Goal: Information Seeking & Learning: Understand process/instructions

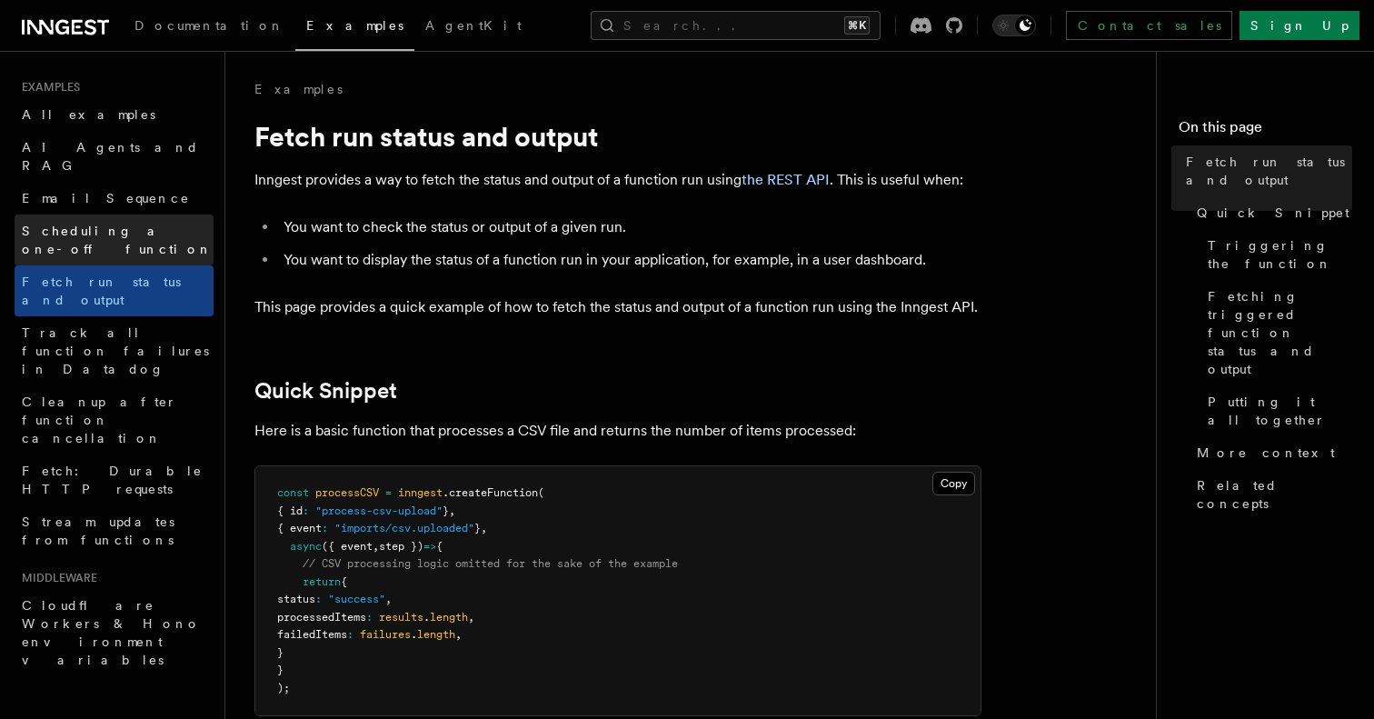
click at [124, 224] on span "Scheduling a one-off function" at bounding box center [117, 240] width 191 height 33
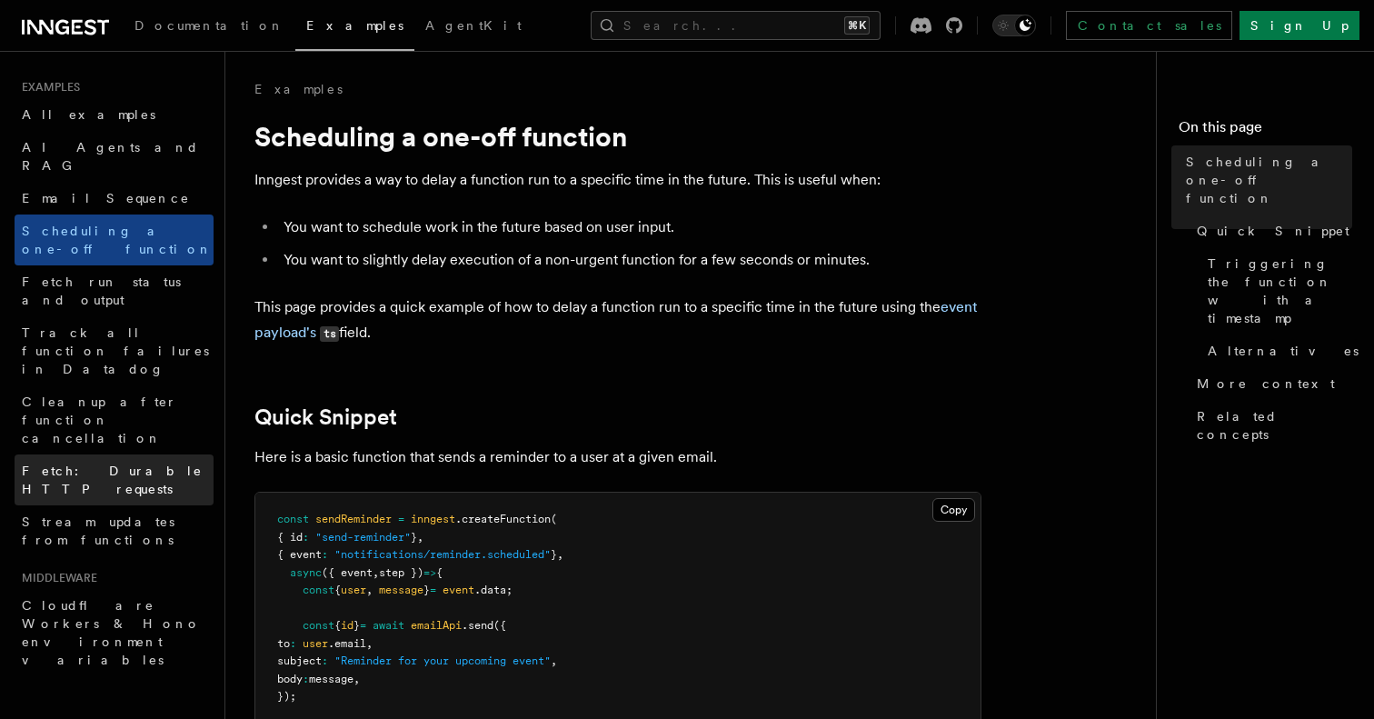
click at [104, 454] on link "Fetch: Durable HTTP requests" at bounding box center [114, 479] width 199 height 51
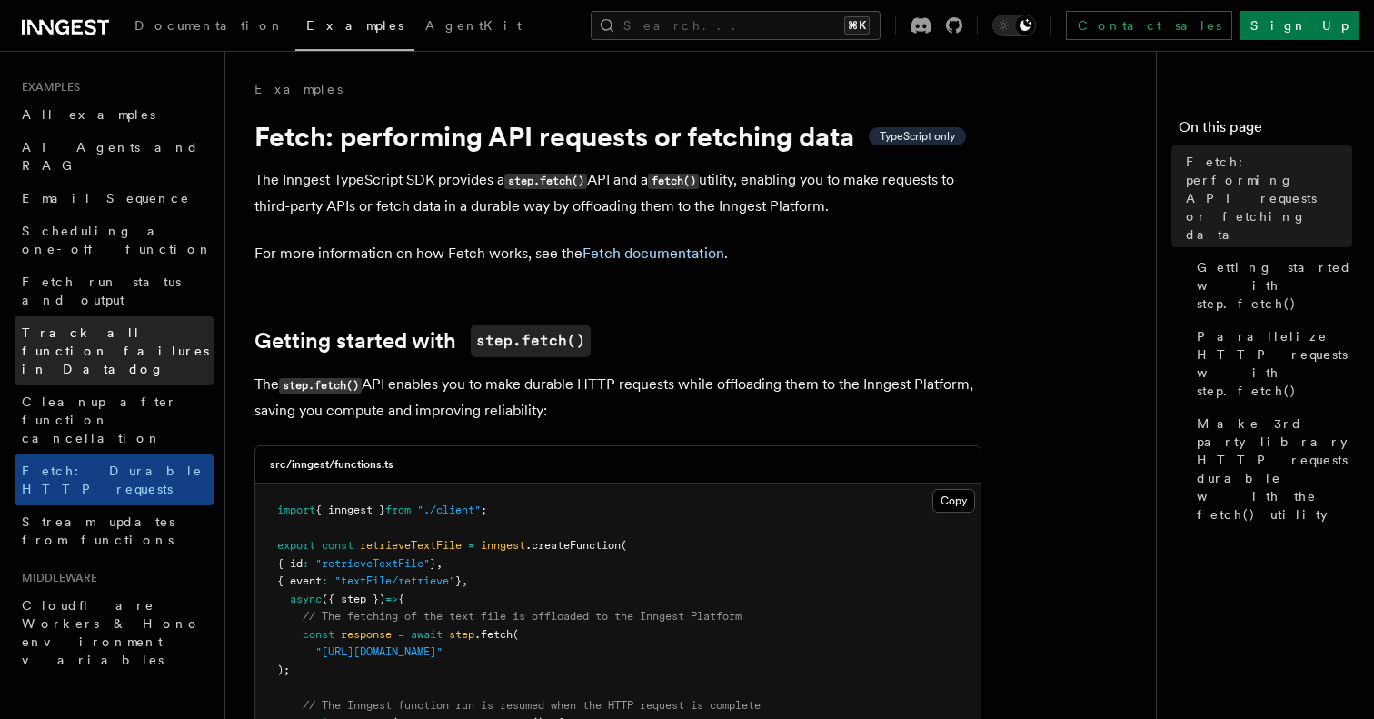
click at [65, 325] on span "Track all function failures in Datadog" at bounding box center [115, 350] width 187 height 51
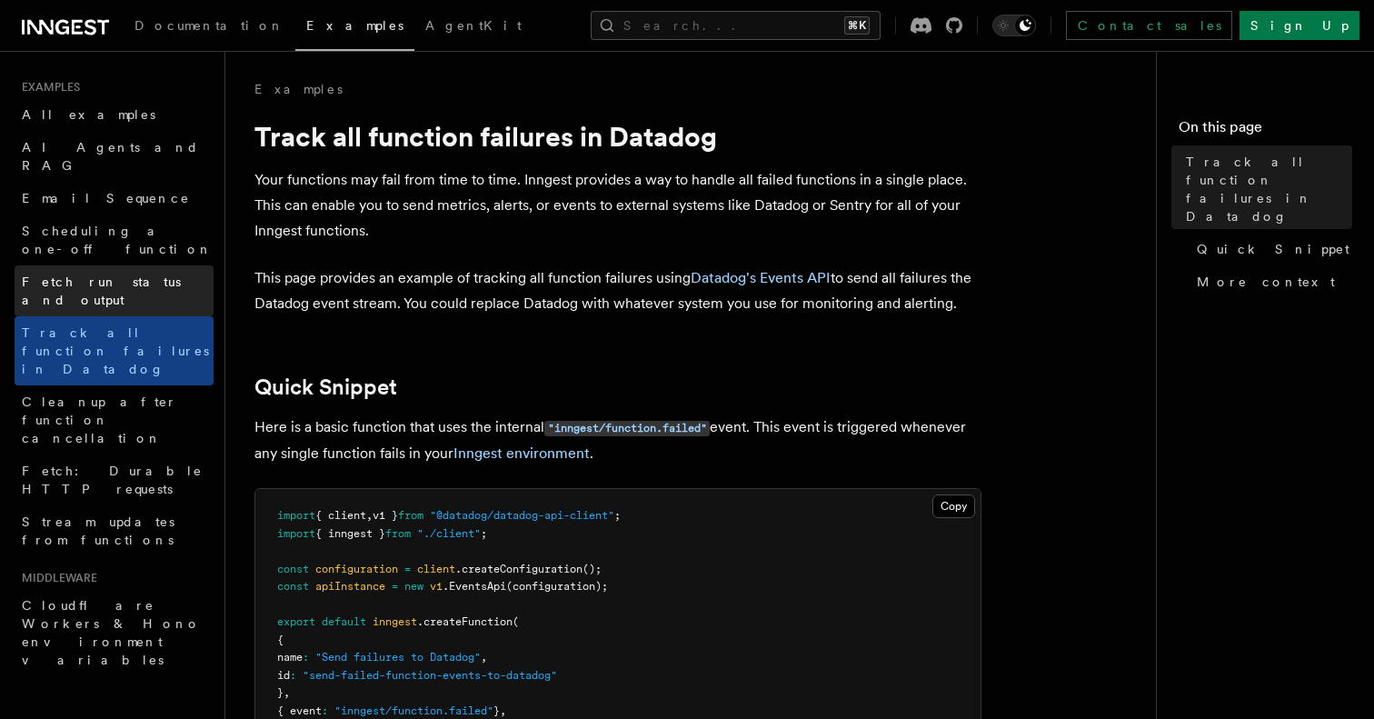
click at [68, 274] on span "Fetch run status and output" at bounding box center [101, 290] width 159 height 33
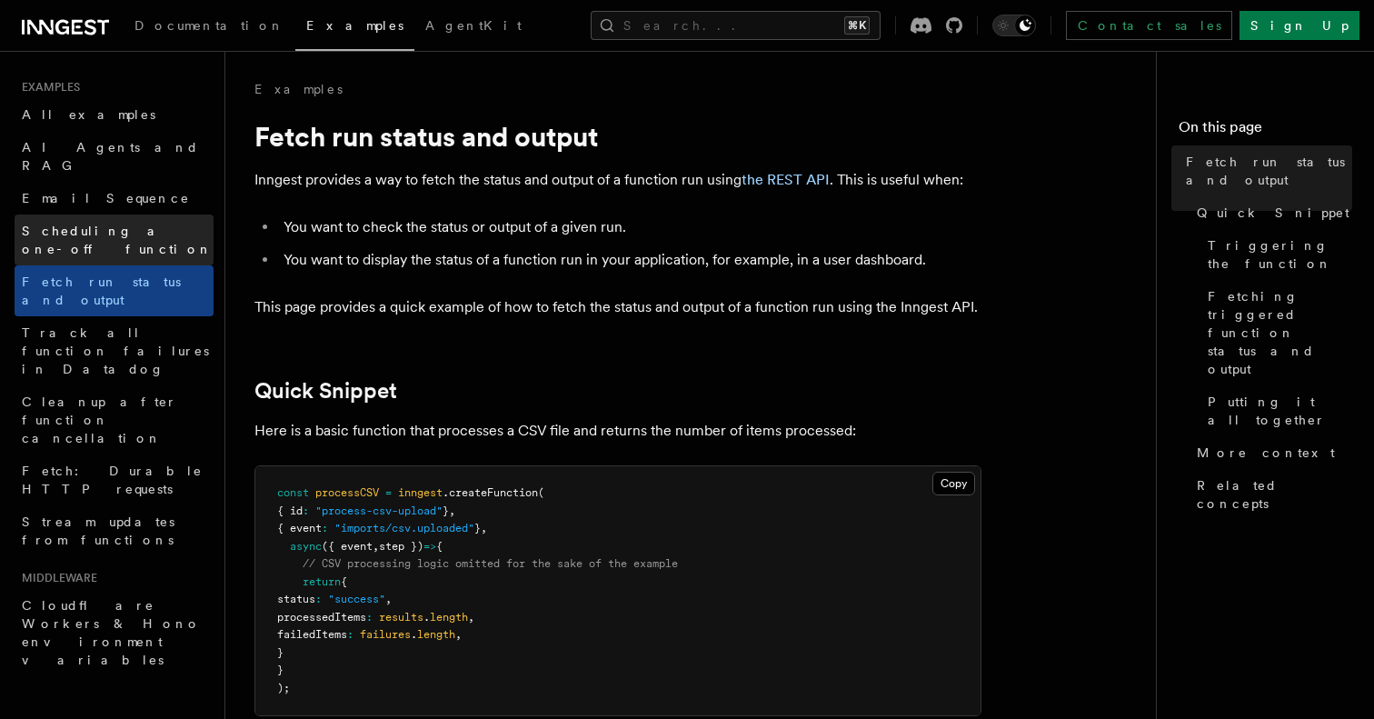
click at [116, 222] on span "Scheduling a one-off function" at bounding box center [118, 240] width 192 height 36
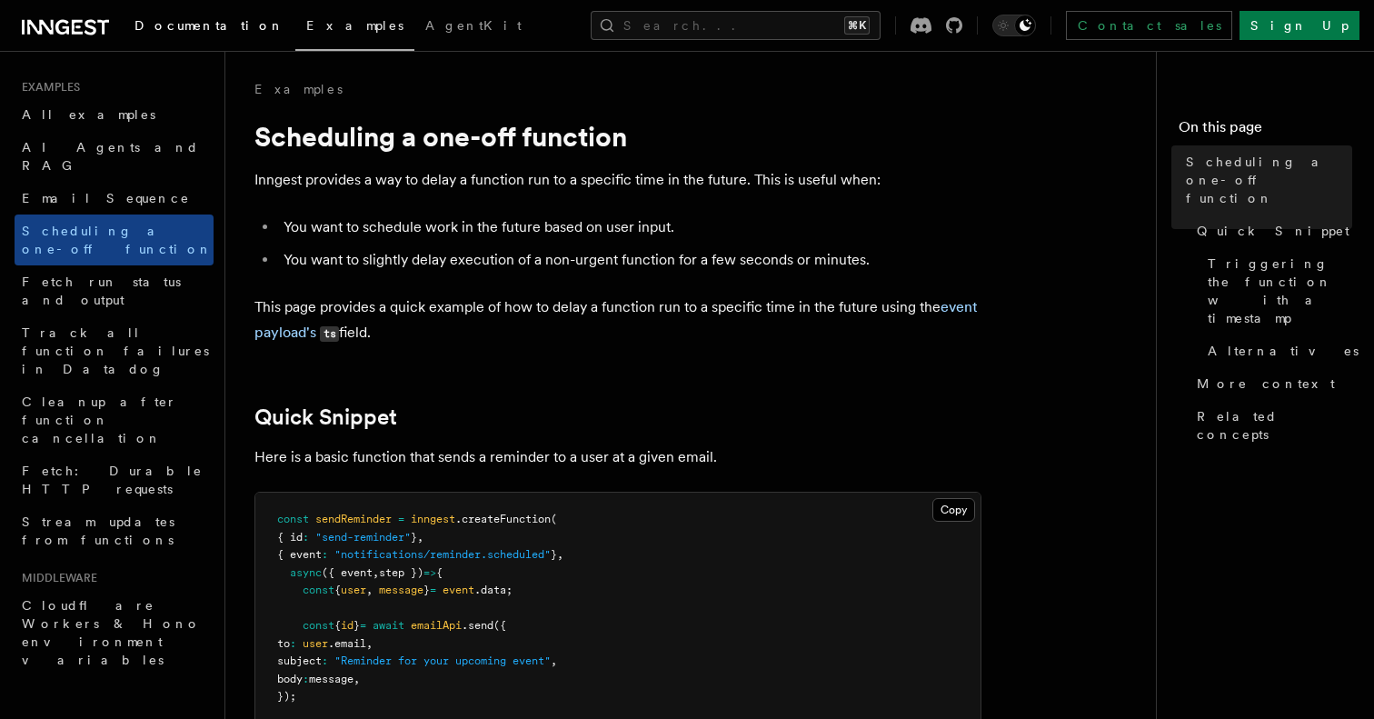
click at [185, 22] on span "Documentation" at bounding box center [209, 25] width 150 height 15
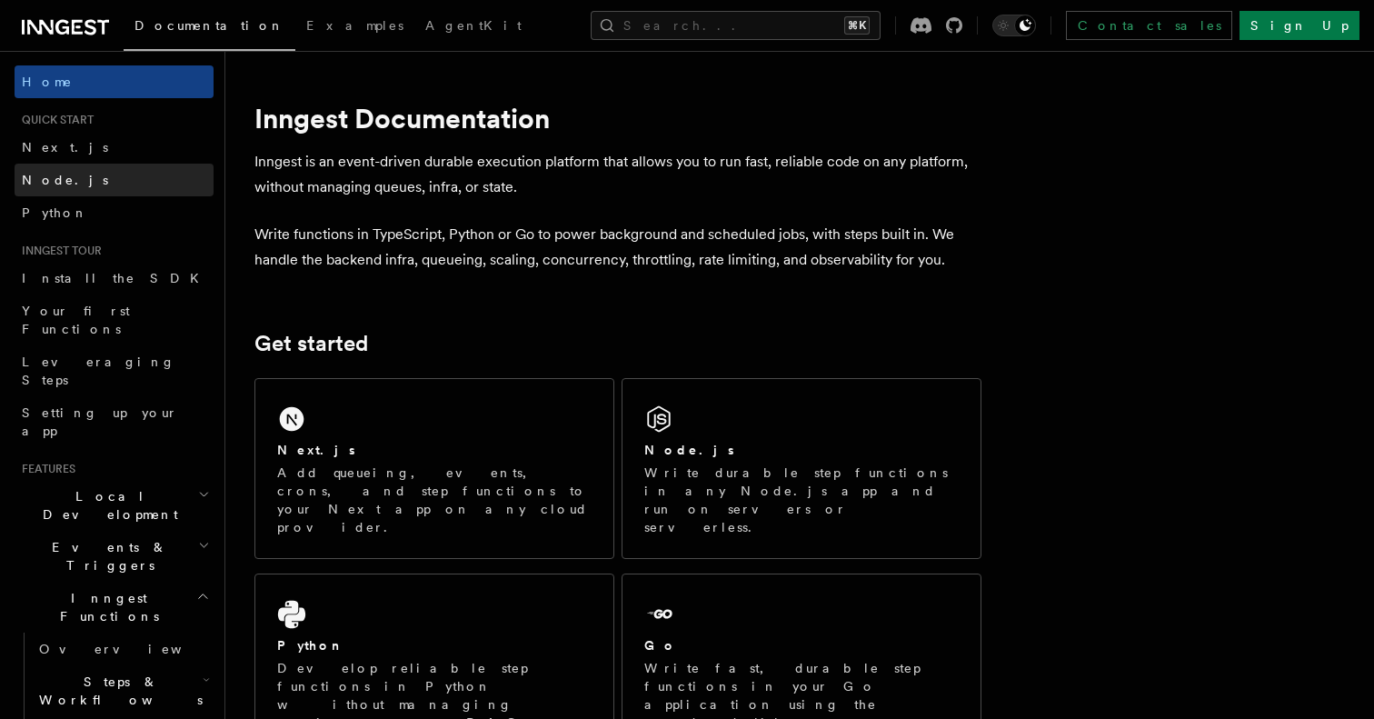
click at [91, 180] on link "Node.js" at bounding box center [114, 180] width 199 height 33
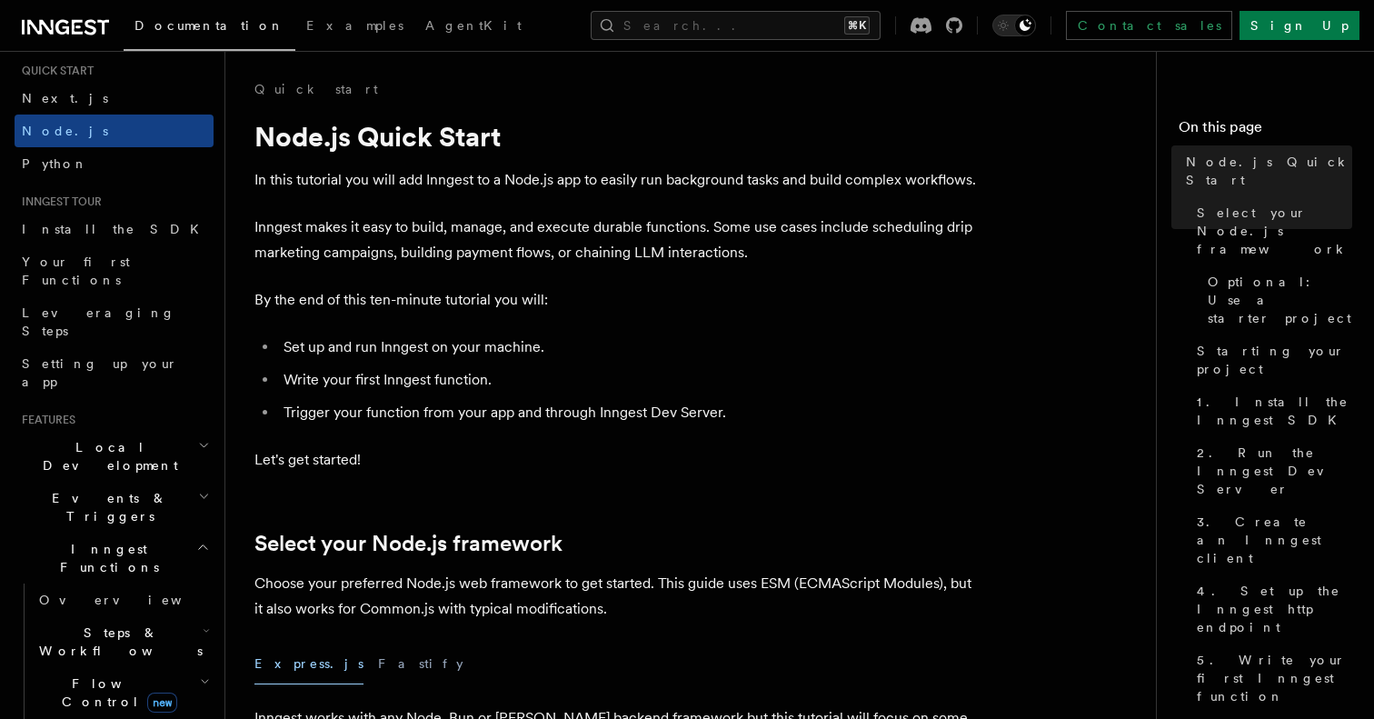
scroll to position [62, 0]
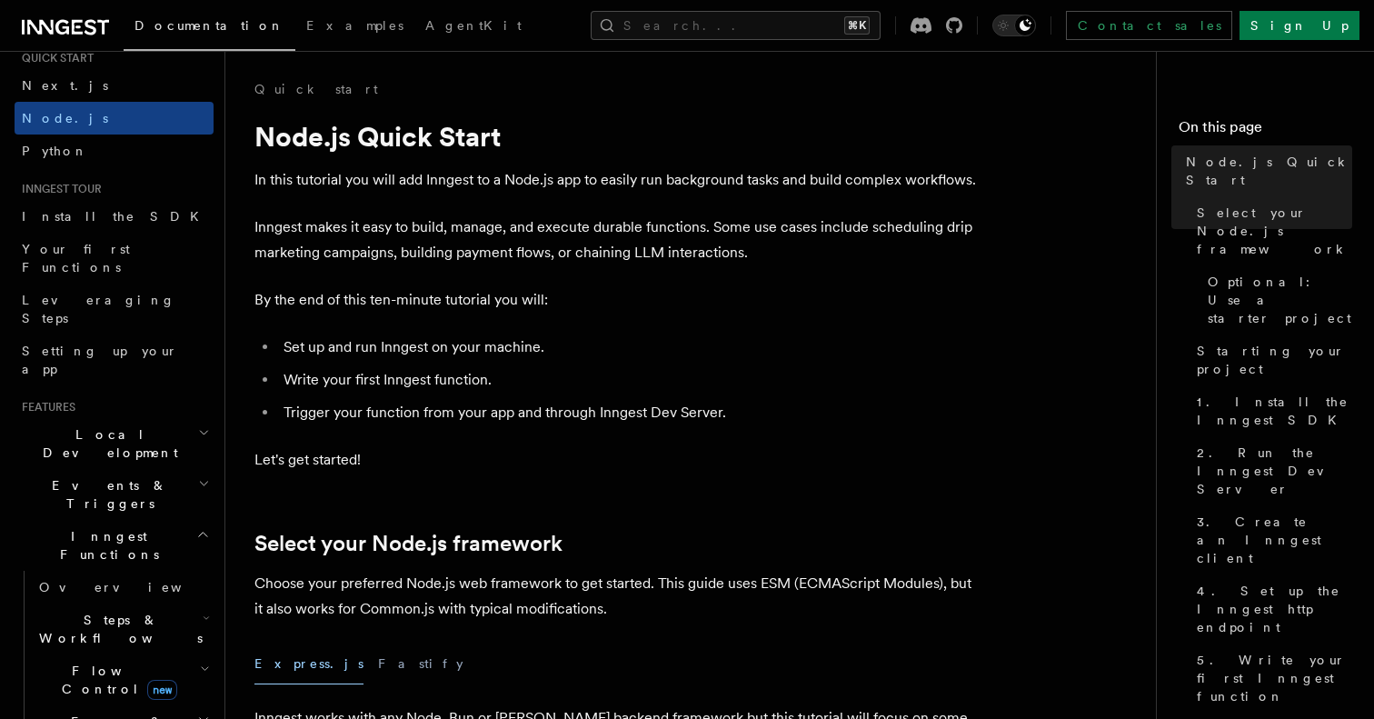
click at [143, 603] on h2 "Steps & Workflows" at bounding box center [123, 628] width 182 height 51
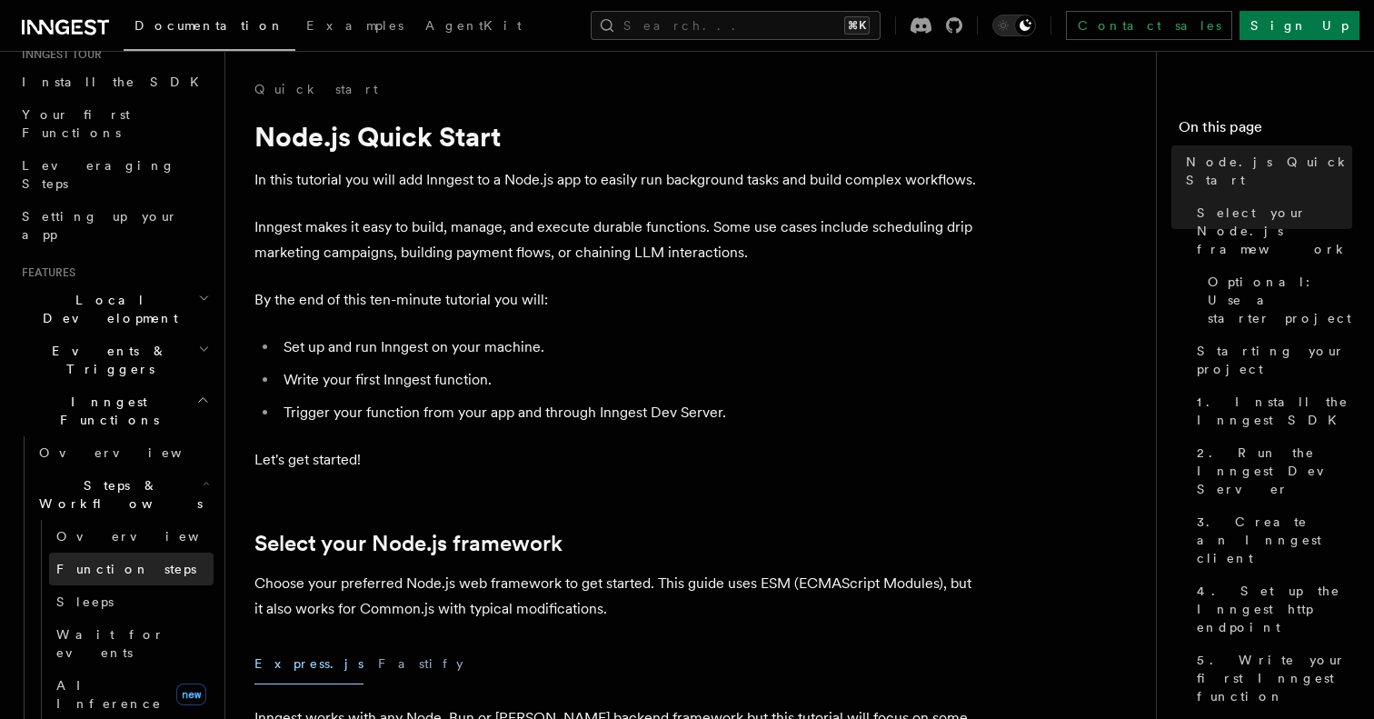
scroll to position [199, 0]
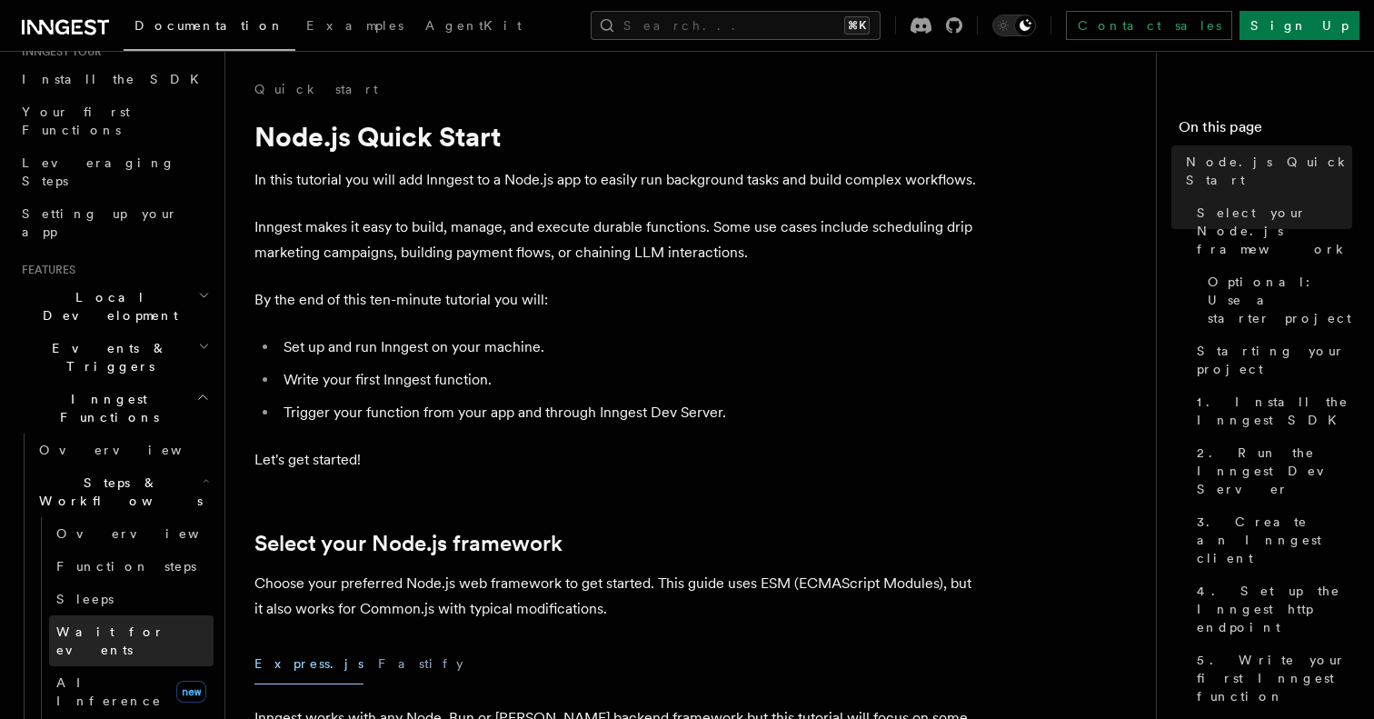
click at [167, 615] on link "Wait for events" at bounding box center [131, 640] width 164 height 51
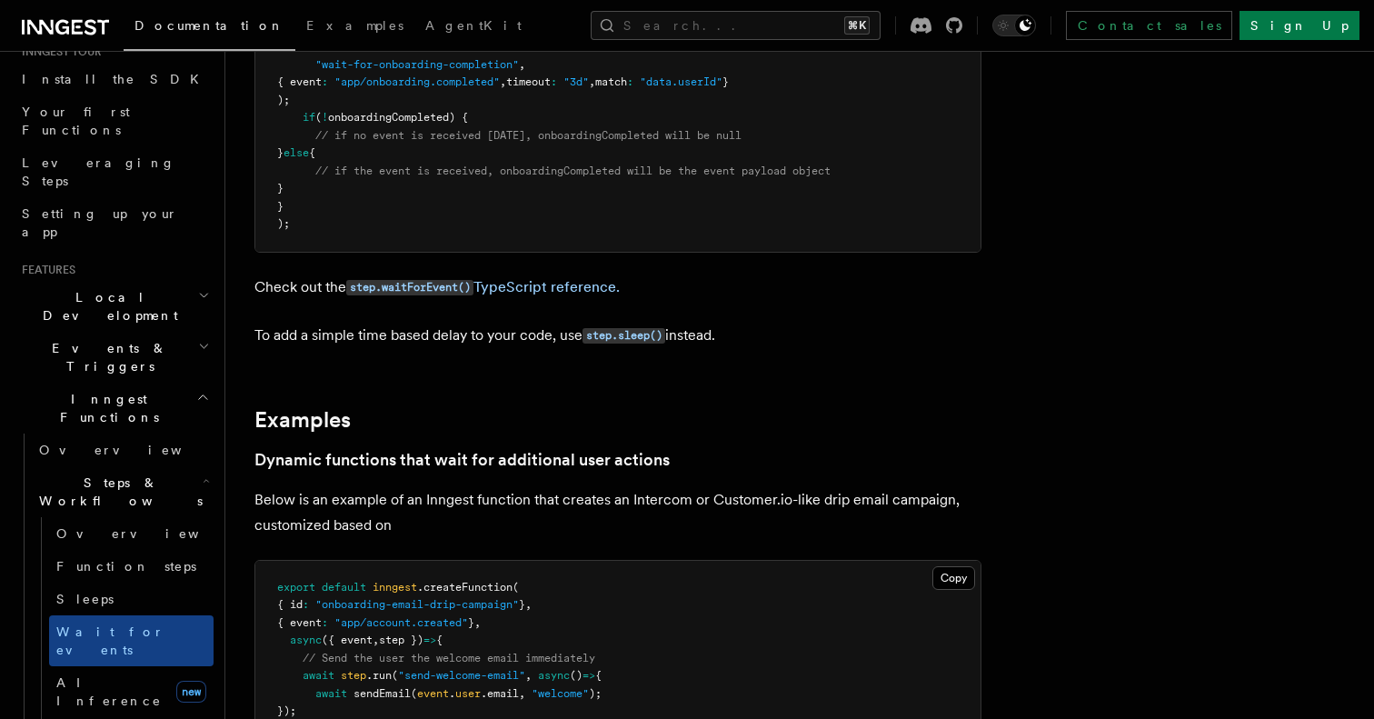
scroll to position [481, 0]
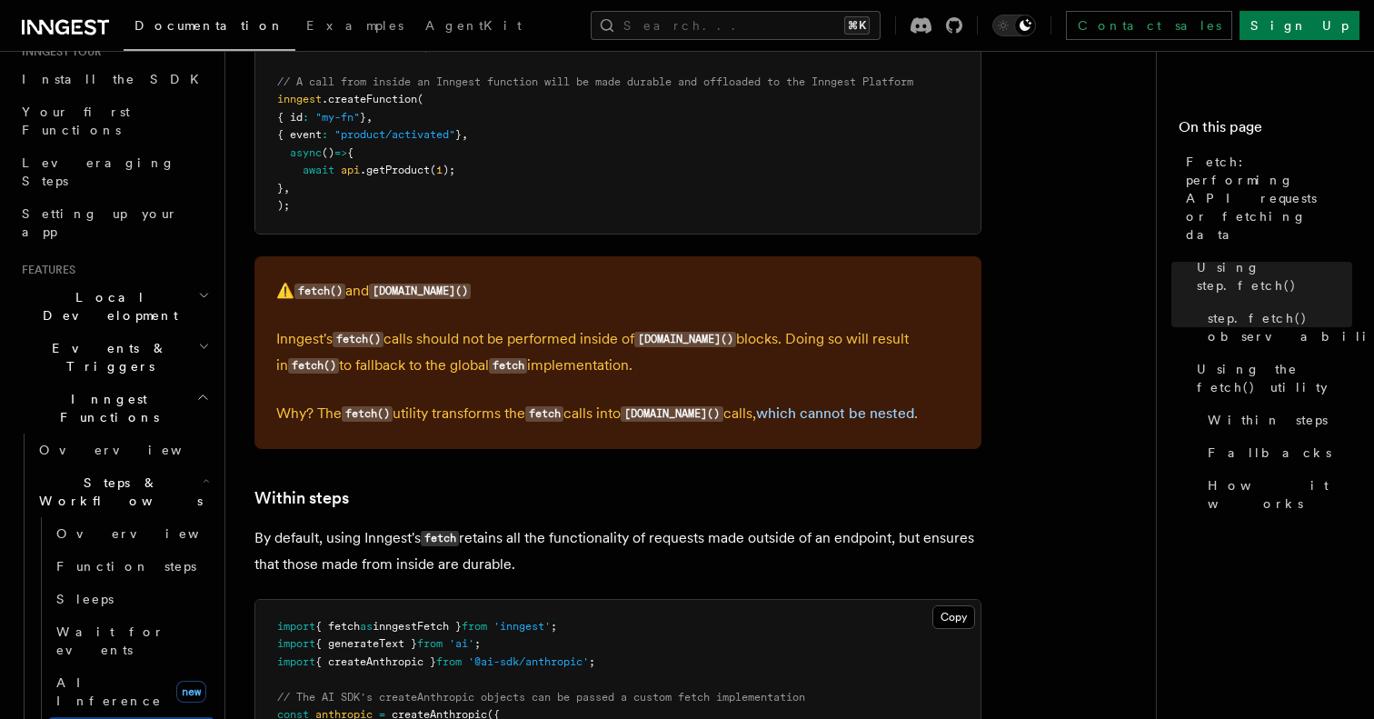
scroll to position [2418, 0]
